Goal: Check status: Check status

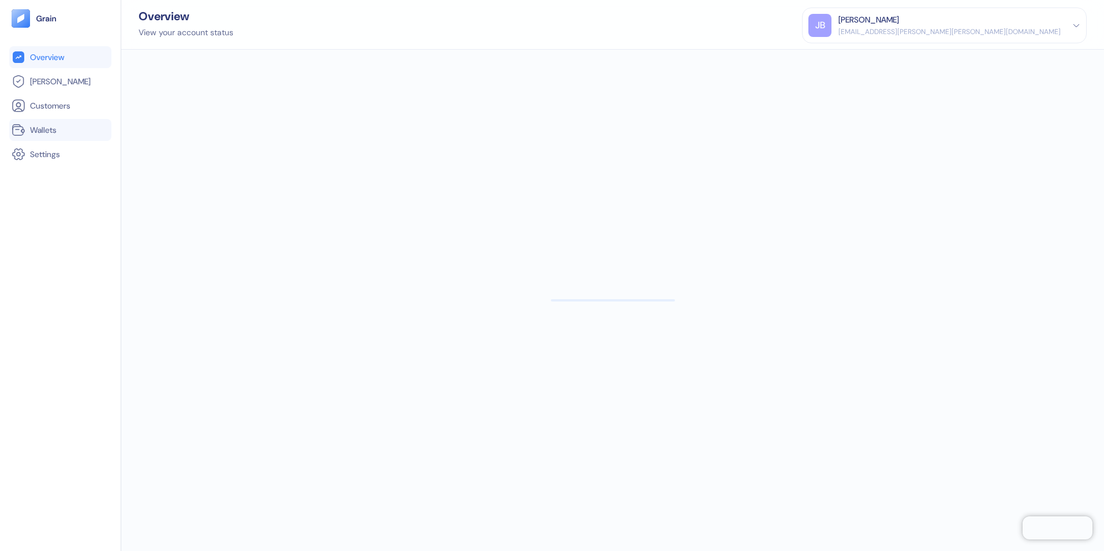
click at [50, 131] on span "Wallets" at bounding box center [43, 130] width 27 height 12
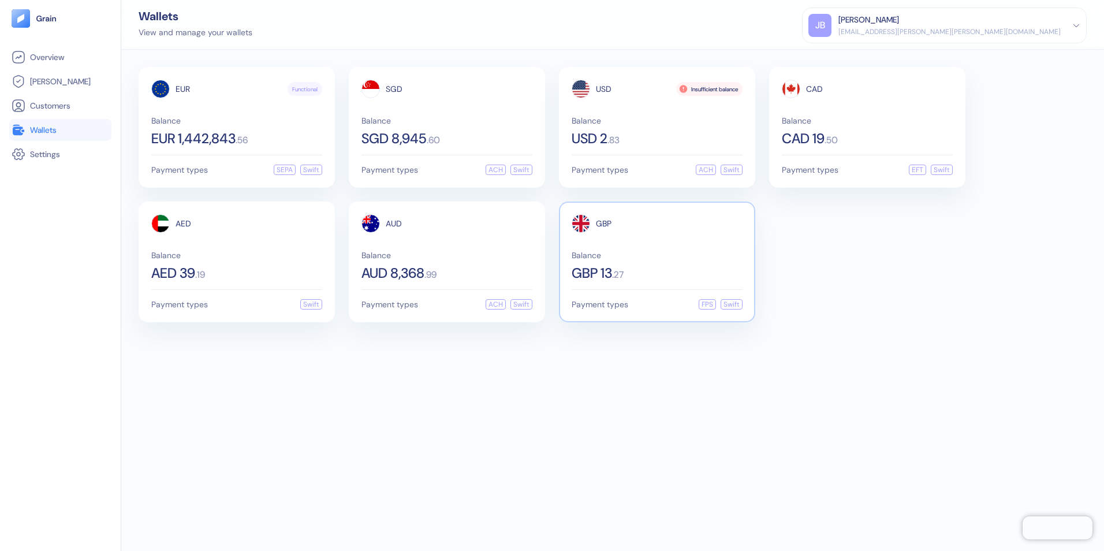
click at [631, 273] on div "GBP 13 . 27" at bounding box center [657, 273] width 171 height 14
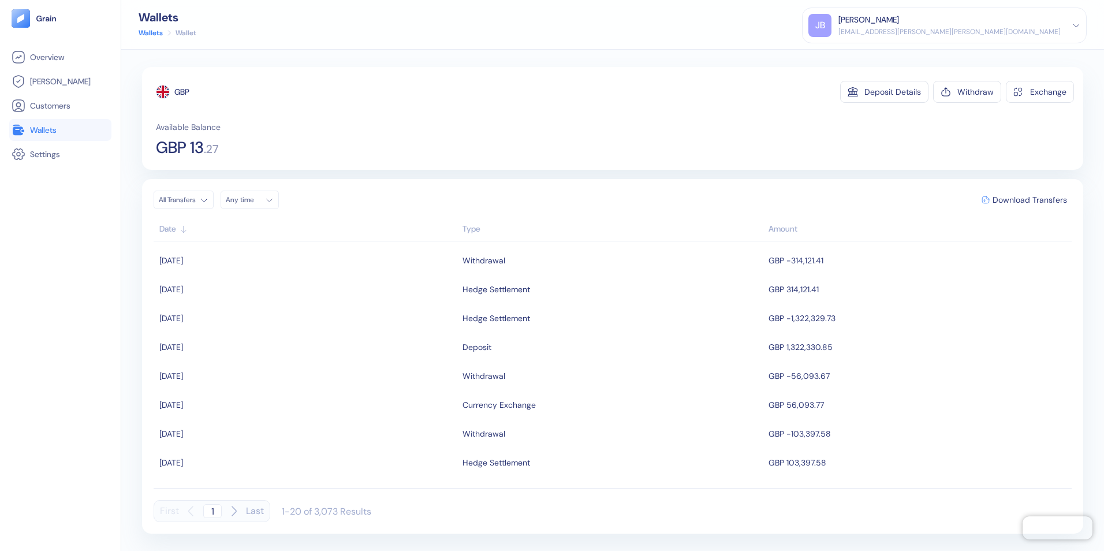
click at [43, 126] on span "Wallets" at bounding box center [43, 130] width 27 height 12
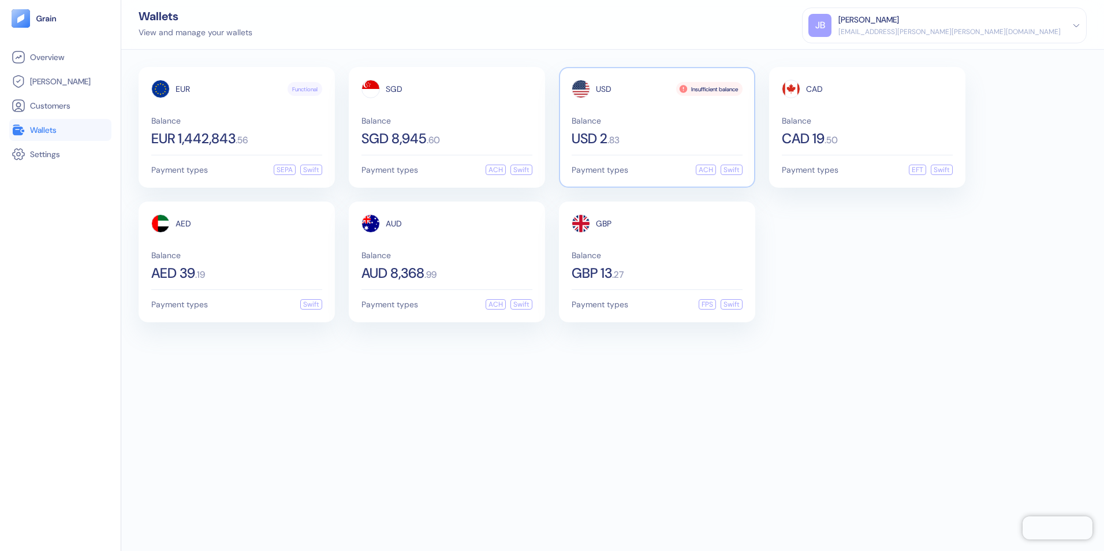
click at [643, 121] on span "Balance" at bounding box center [657, 121] width 171 height 8
